Goal: Transaction & Acquisition: Purchase product/service

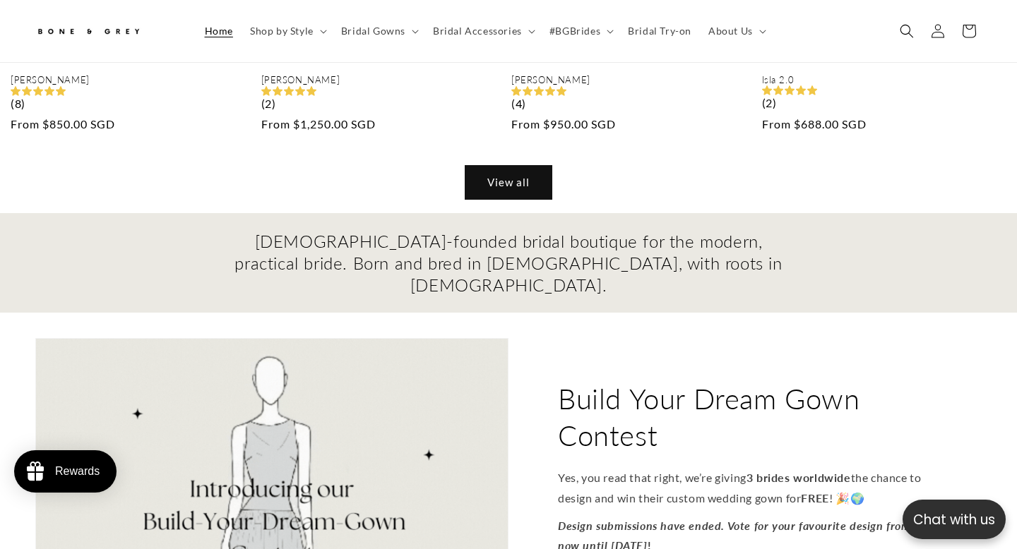
click at [504, 198] on link "View all" at bounding box center [508, 182] width 86 height 33
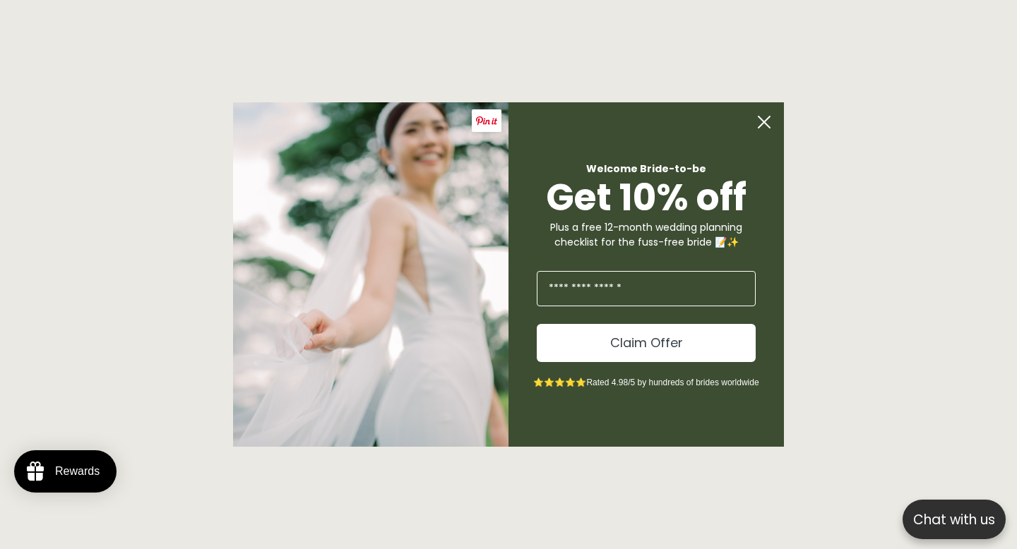
scroll to position [1831, 0]
click at [765, 118] on circle "Close dialog" at bounding box center [763, 122] width 27 height 27
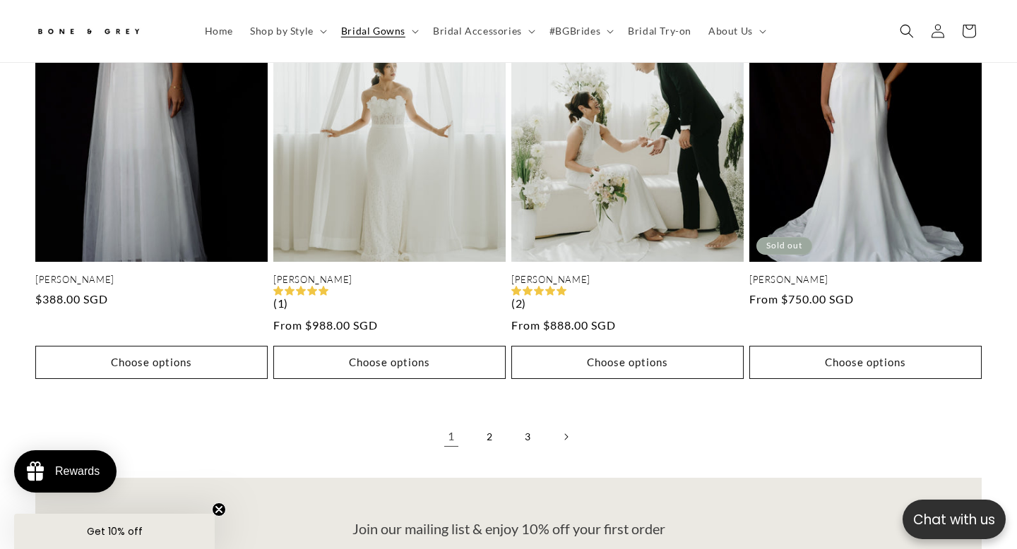
scroll to position [0, 686]
click at [485, 431] on link "2" at bounding box center [489, 436] width 31 height 31
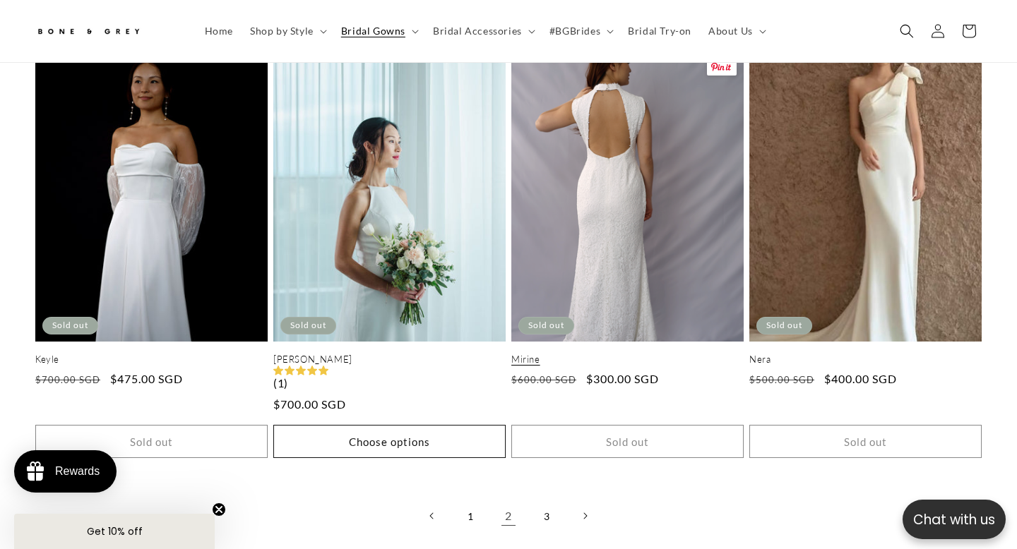
scroll to position [2787, 0]
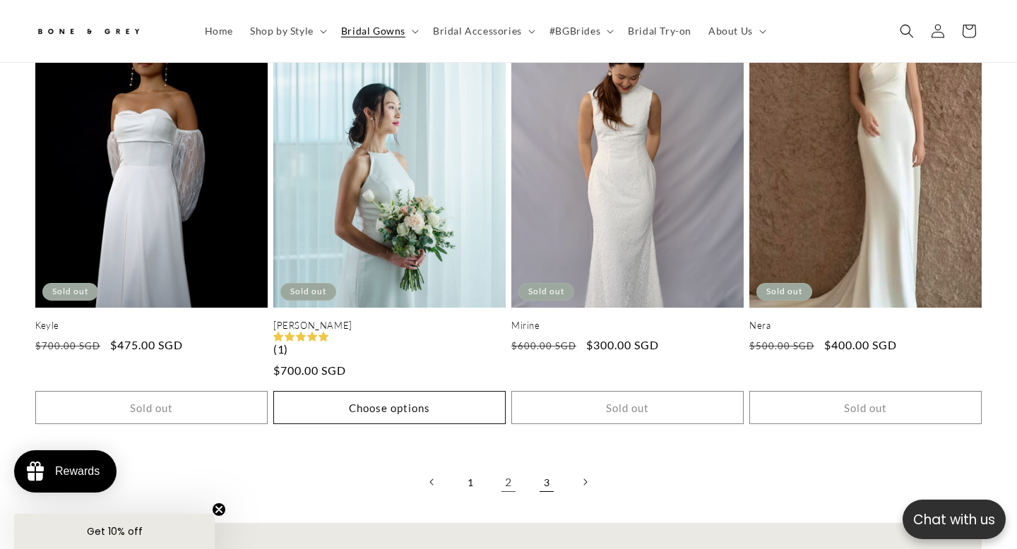
click at [549, 486] on link "3" at bounding box center [546, 482] width 31 height 31
